Goal: Task Accomplishment & Management: Manage account settings

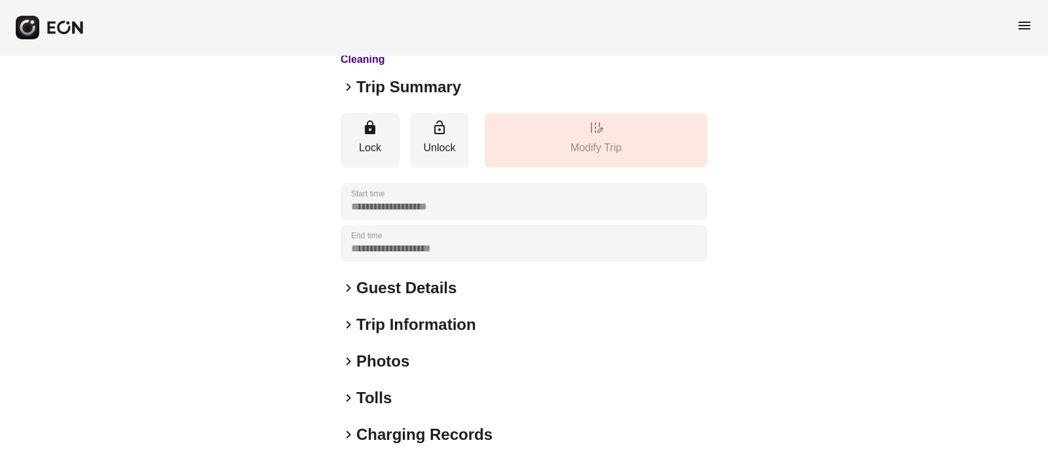
scroll to position [202, 0]
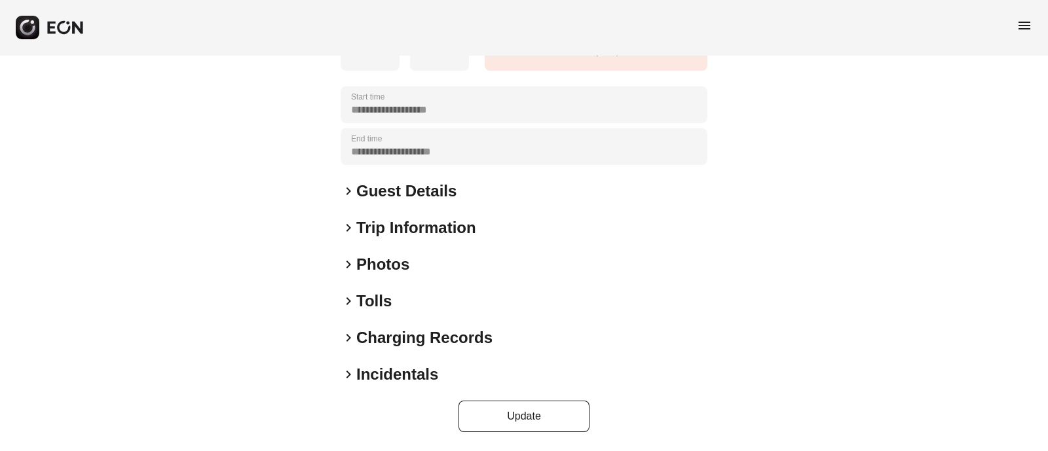
click at [346, 266] on span "keyboard_arrow_right" at bounding box center [348, 265] width 16 height 16
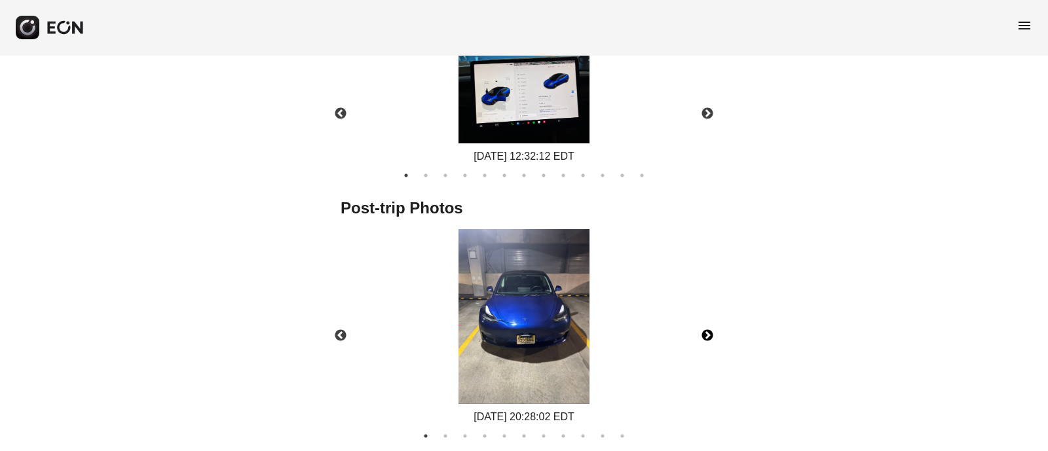
scroll to position [693, 0]
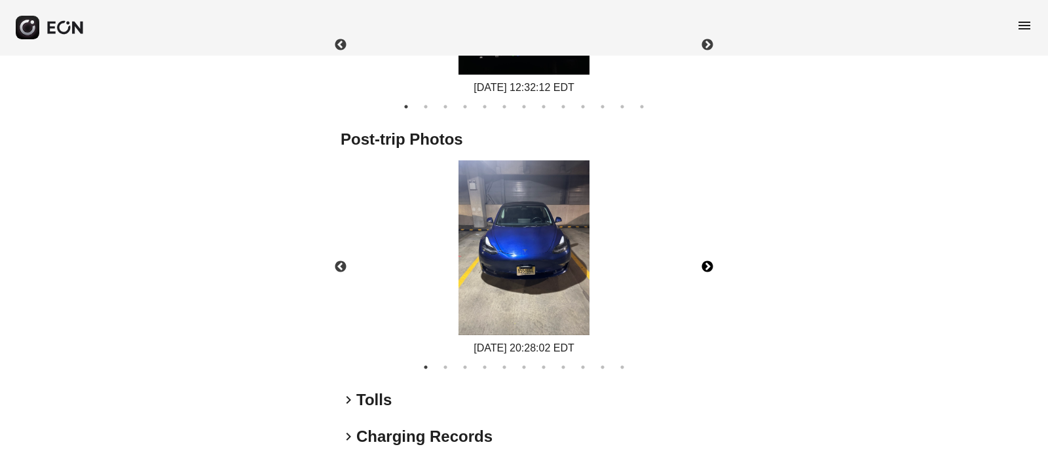
click at [706, 259] on button "Next" at bounding box center [707, 267] width 46 height 46
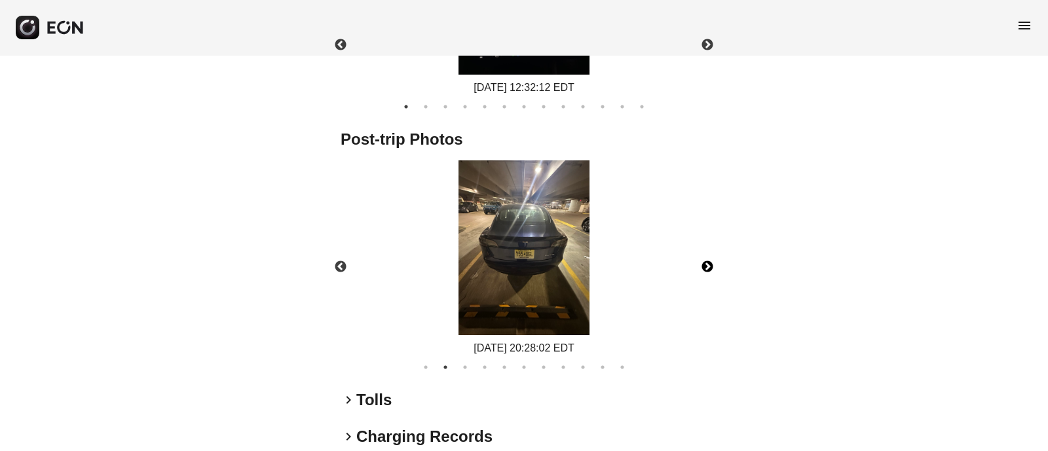
click at [706, 259] on button "Next" at bounding box center [707, 267] width 46 height 46
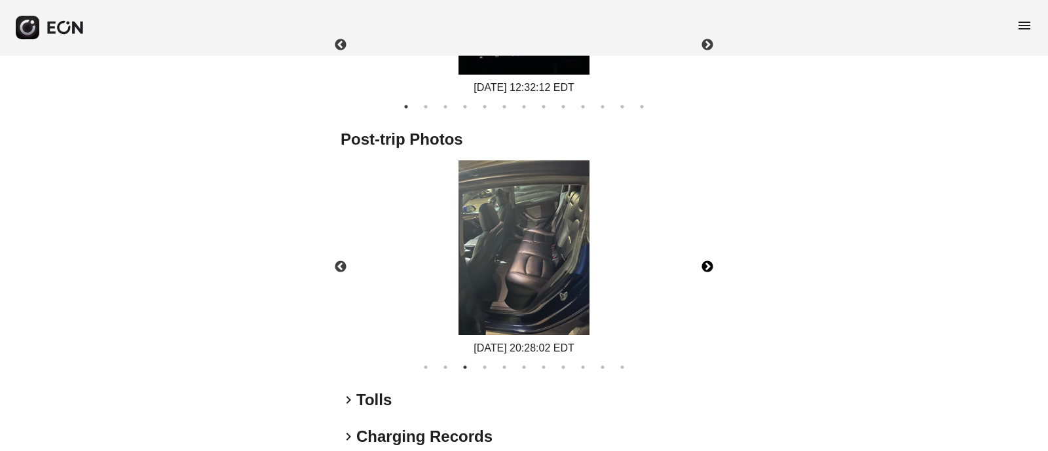
click at [706, 259] on button "Next" at bounding box center [707, 267] width 46 height 46
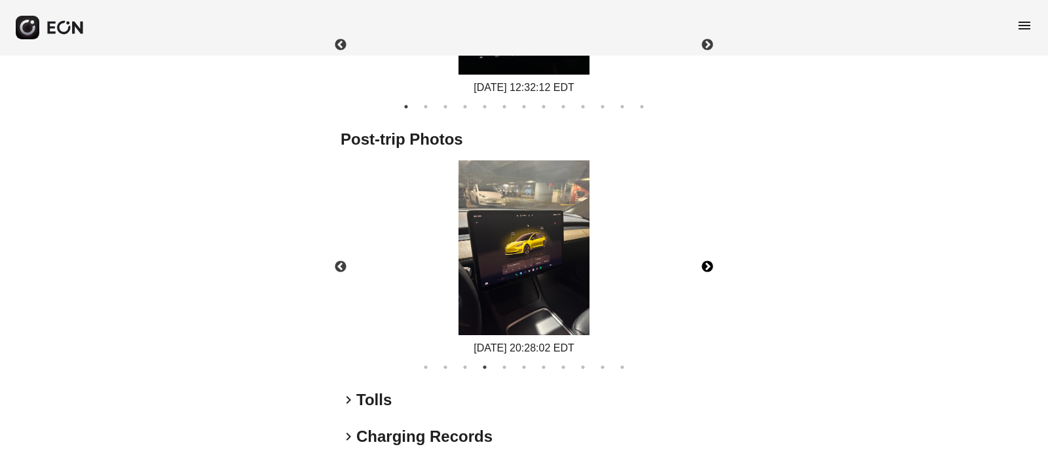
click at [706, 270] on button "Next" at bounding box center [707, 267] width 46 height 46
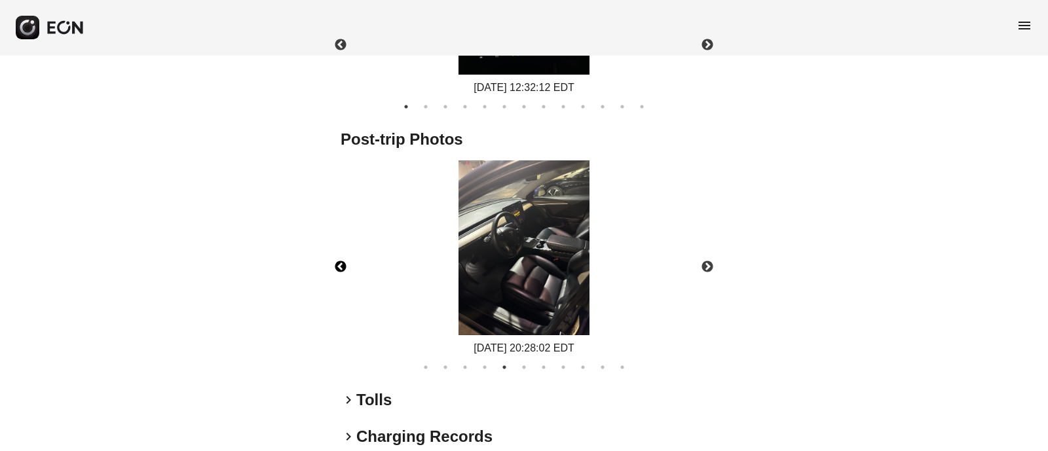
click at [340, 263] on button "Previous" at bounding box center [341, 267] width 46 height 46
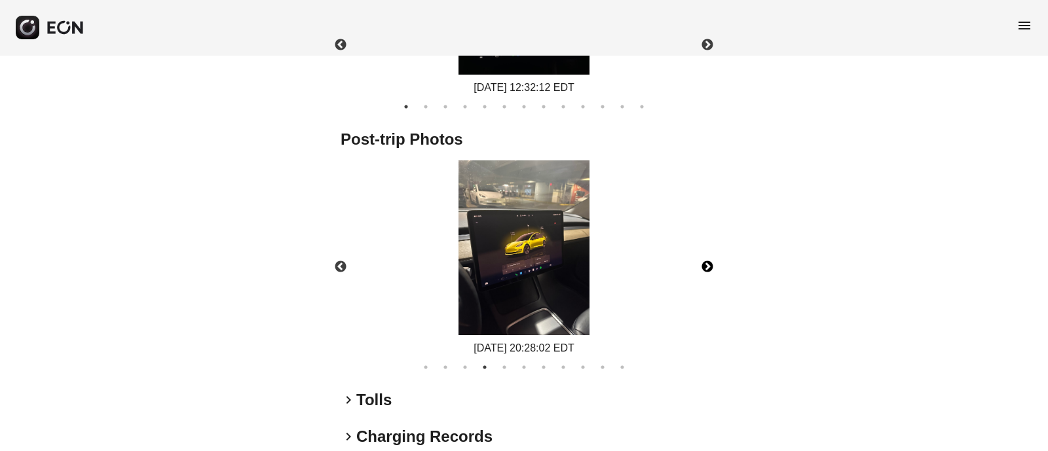
click at [706, 270] on button "Next" at bounding box center [707, 267] width 46 height 46
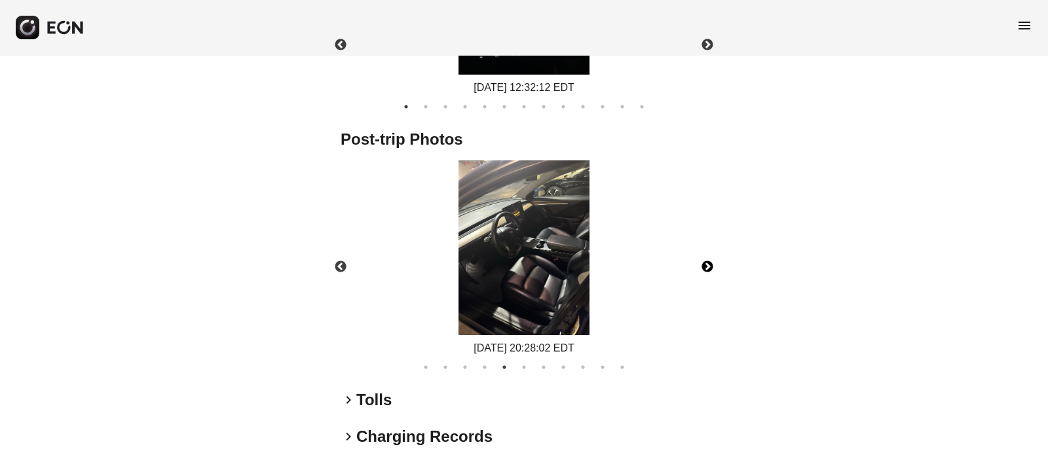
click at [706, 270] on button "Next" at bounding box center [707, 267] width 46 height 46
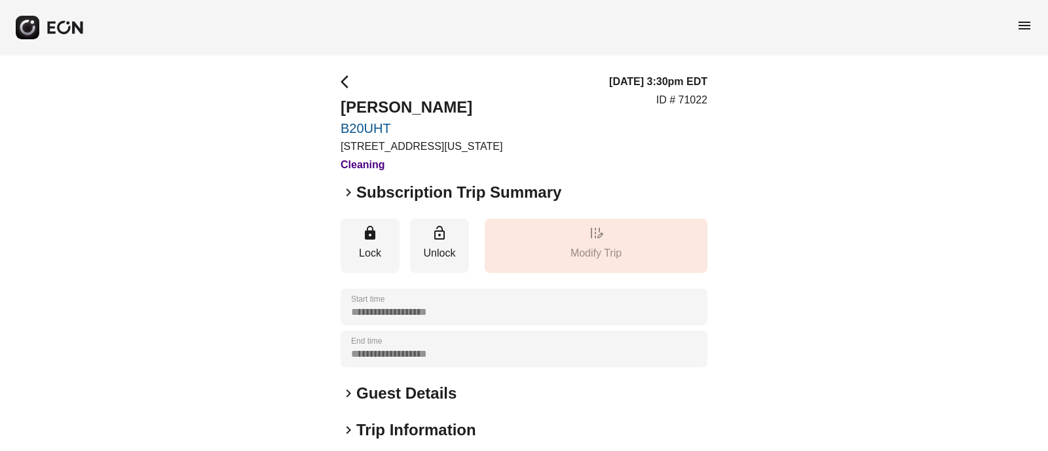
scroll to position [202, 0]
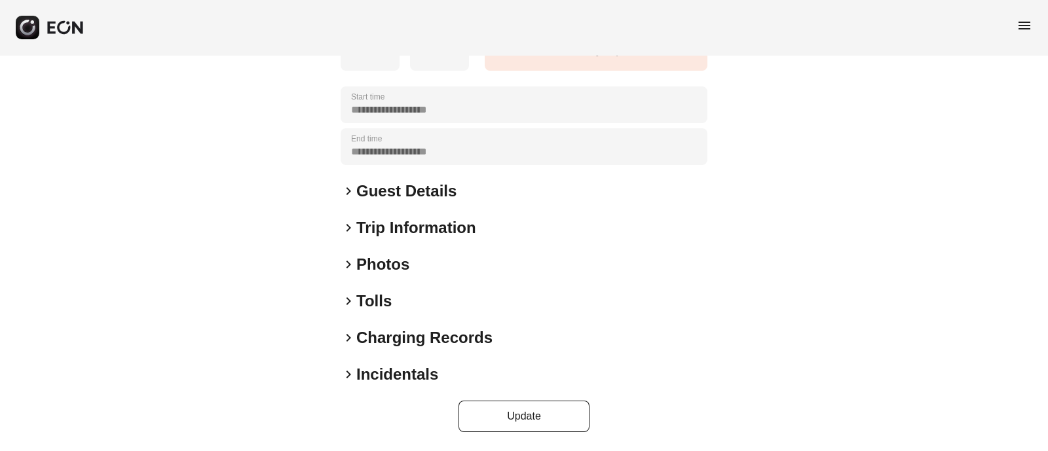
click at [348, 269] on span "keyboard_arrow_right" at bounding box center [348, 265] width 16 height 16
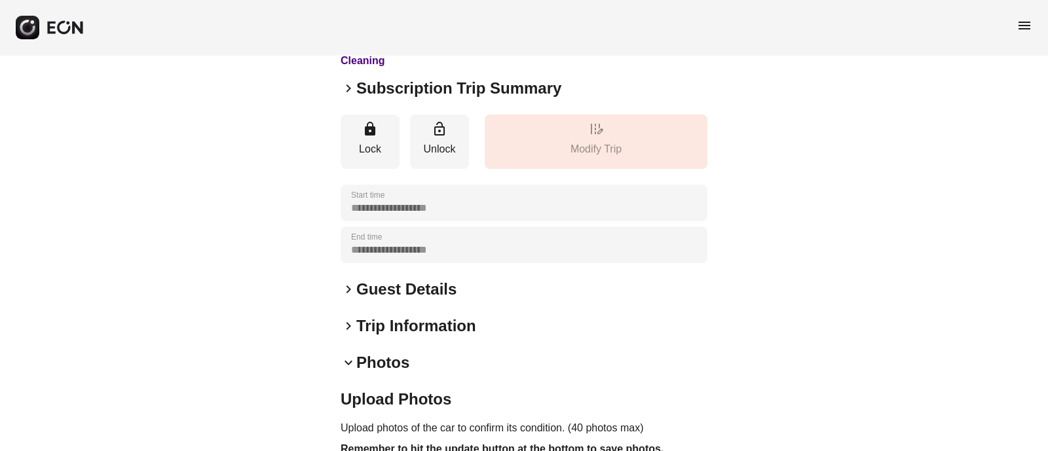
scroll to position [0, 0]
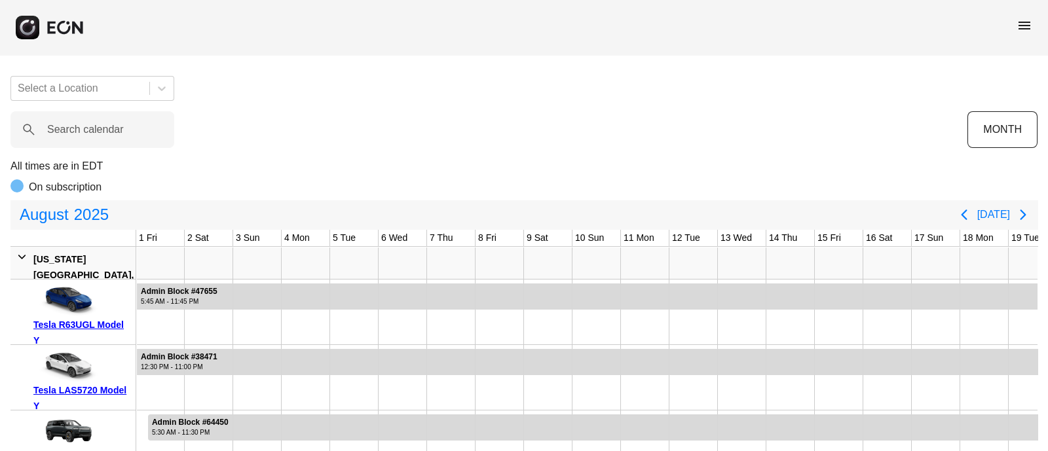
scroll to position [0, 600]
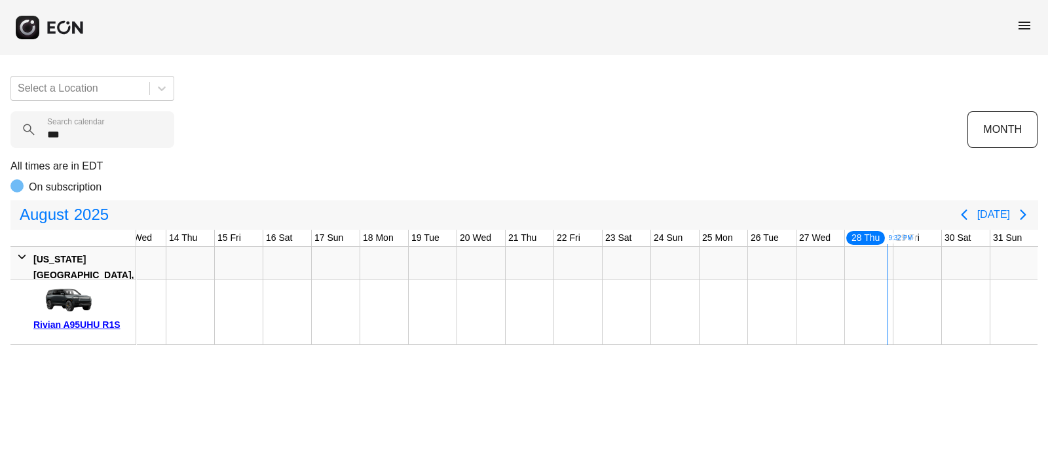
type calendar "***"
drag, startPoint x: 796, startPoint y: 291, endPoint x: 894, endPoint y: 293, distance: 98.9
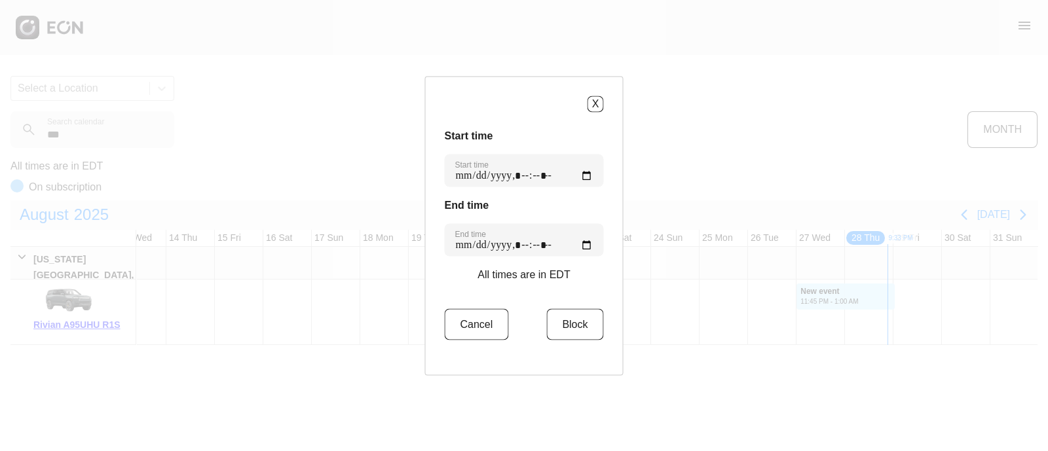
type time "**********"
drag, startPoint x: 589, startPoint y: 101, endPoint x: 675, endPoint y: 145, distance: 96.9
click at [589, 102] on button "X" at bounding box center [595, 104] width 16 height 16
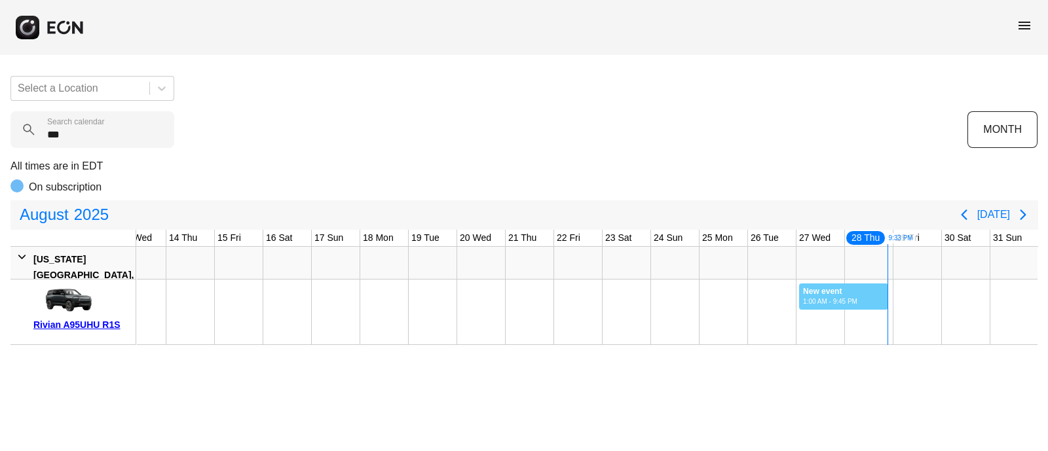
drag, startPoint x: 798, startPoint y: 291, endPoint x: 888, endPoint y: 280, distance: 90.3
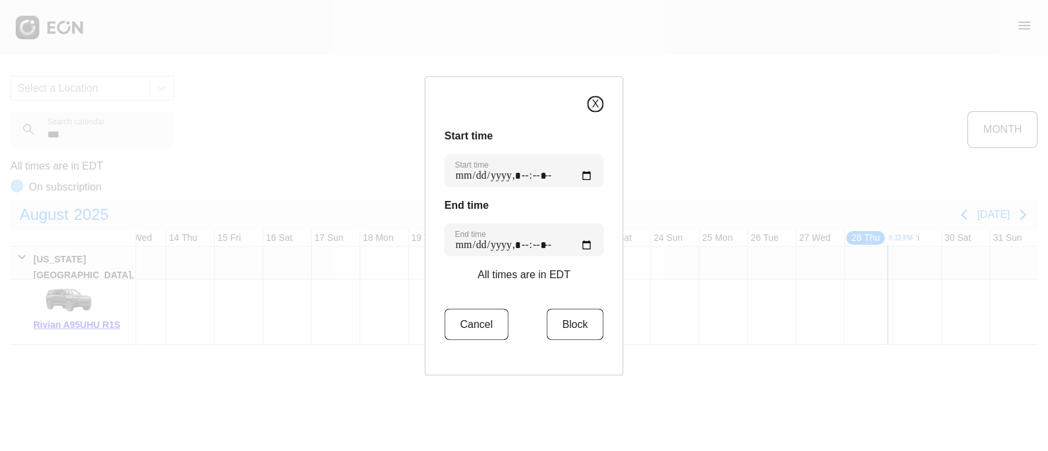
click at [587, 100] on button "X" at bounding box center [595, 104] width 16 height 16
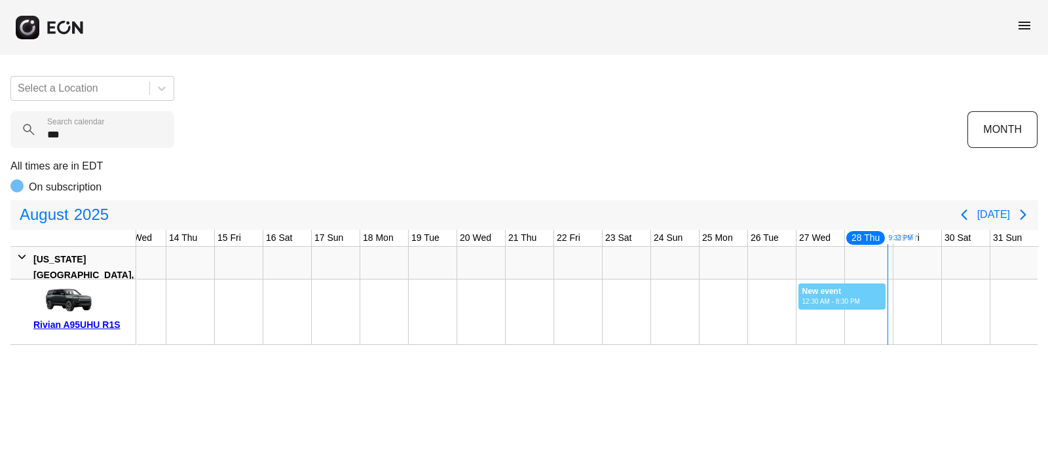
drag, startPoint x: 797, startPoint y: 285, endPoint x: 885, endPoint y: 280, distance: 88.5
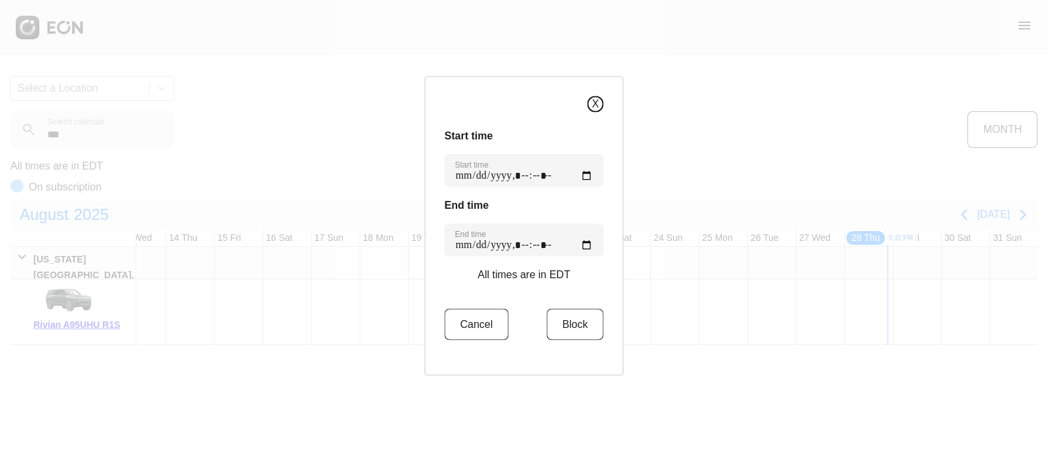
click at [587, 103] on button "X" at bounding box center [595, 104] width 16 height 16
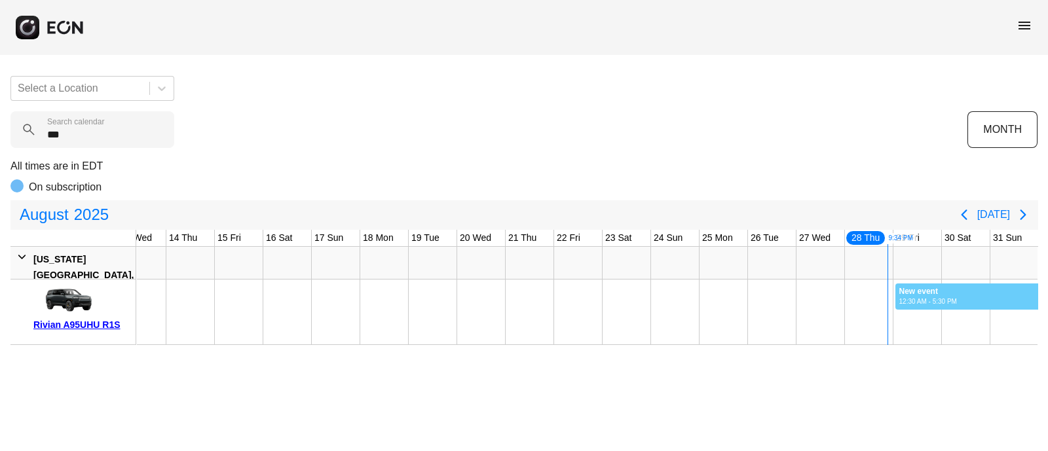
drag, startPoint x: 894, startPoint y: 283, endPoint x: 1031, endPoint y: 282, distance: 137.5
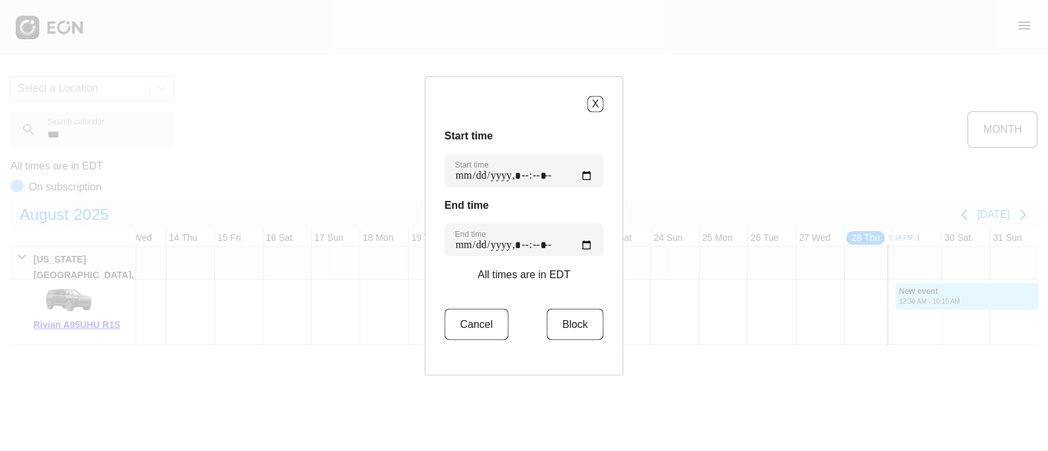
type time "**********"
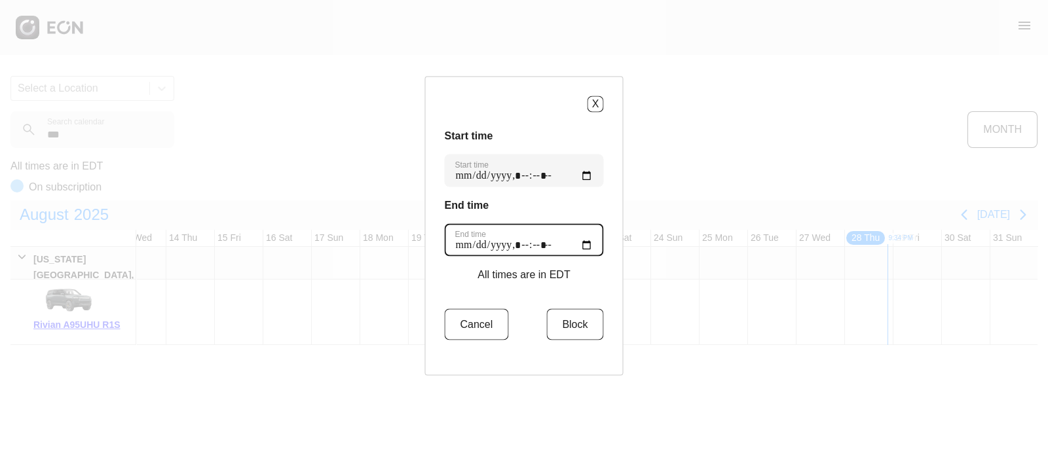
click at [579, 245] on time "End time" at bounding box center [524, 239] width 159 height 33
click at [582, 203] on h3 "End time" at bounding box center [524, 205] width 159 height 16
click at [578, 240] on time "End time" at bounding box center [524, 239] width 159 height 33
click at [576, 240] on time "End time" at bounding box center [524, 239] width 159 height 33
type time "**********"
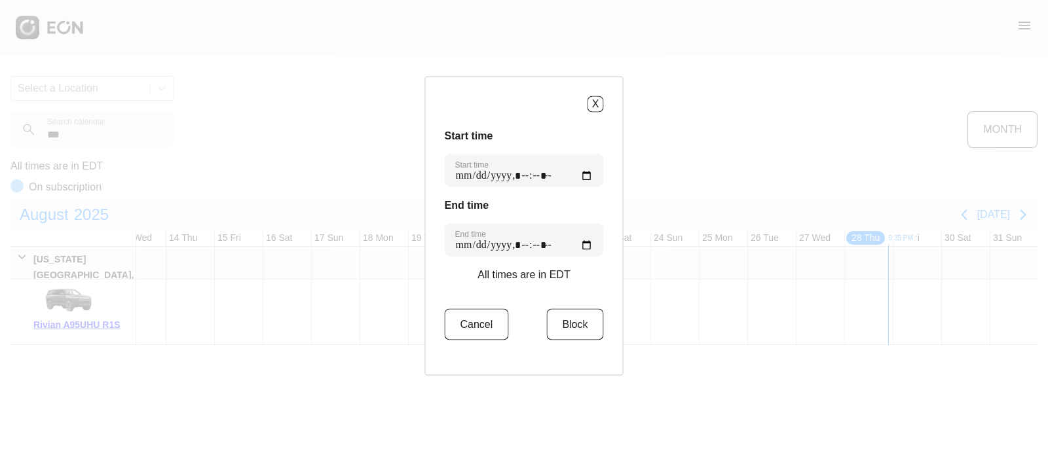
click at [544, 129] on h3 "Start time" at bounding box center [524, 136] width 159 height 16
click at [576, 320] on button "Block" at bounding box center [574, 323] width 57 height 31
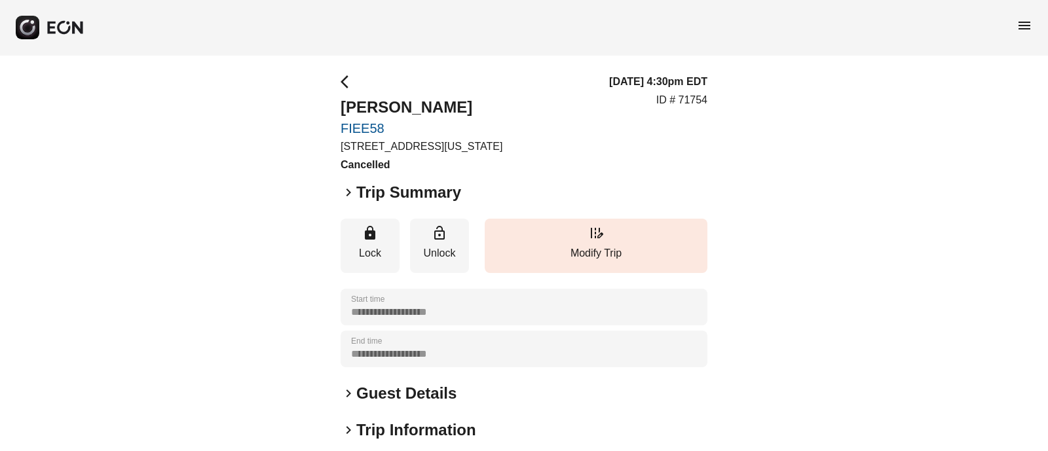
click at [246, 197] on div "**********" at bounding box center [524, 354] width 1048 height 598
click at [334, 120] on div "**********" at bounding box center [524, 354] width 1048 height 598
copy link "FIEE58"
